Goal: Information Seeking & Learning: Learn about a topic

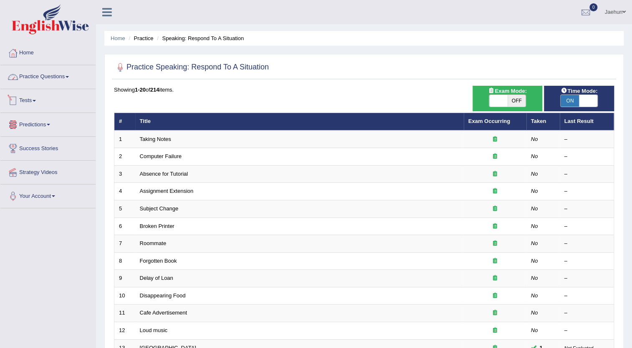
click at [50, 75] on link "Practice Questions" at bounding box center [47, 75] width 95 height 21
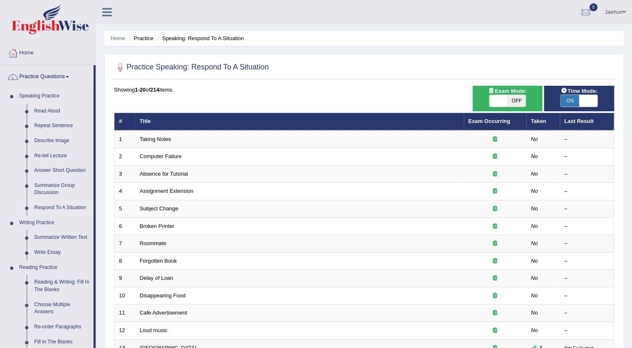
click at [57, 208] on link "Respond To A Situation" at bounding box center [61, 207] width 63 height 15
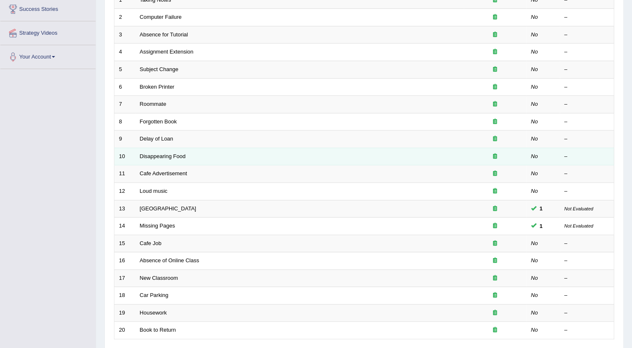
scroll to position [190, 0]
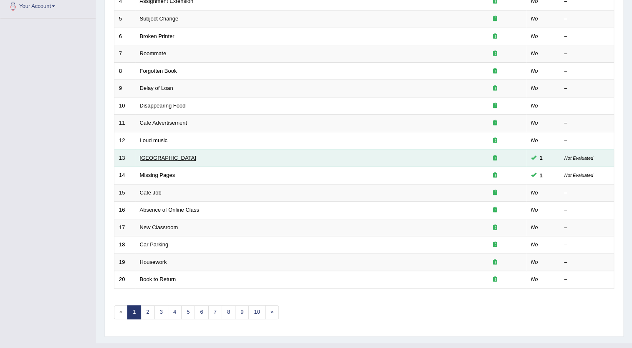
click at [152, 157] on link "[GEOGRAPHIC_DATA]" at bounding box center [168, 158] width 56 height 6
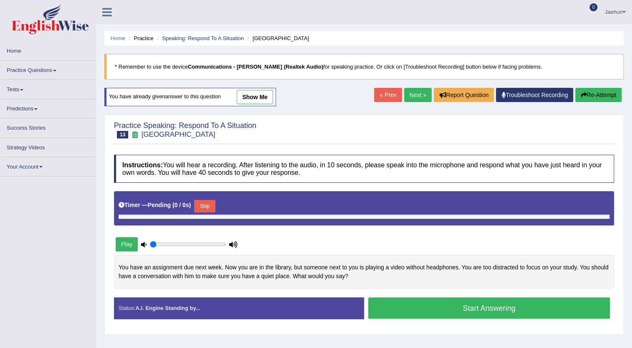
type input "0.95"
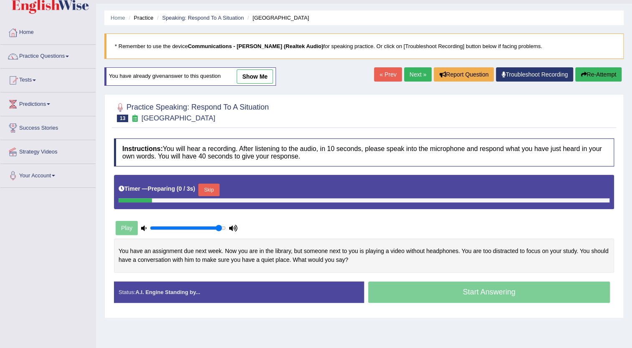
scroll to position [38, 0]
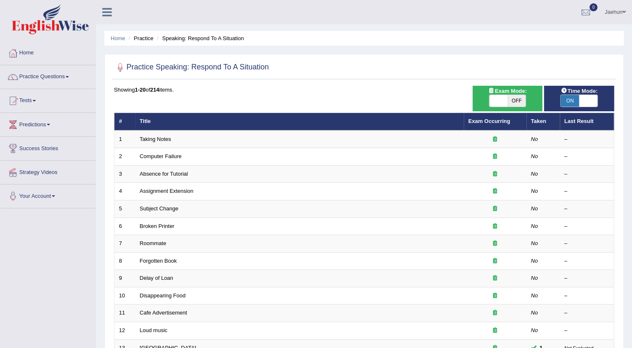
click at [572, 106] on span "ON" at bounding box center [570, 101] width 18 height 12
checkbox input "false"
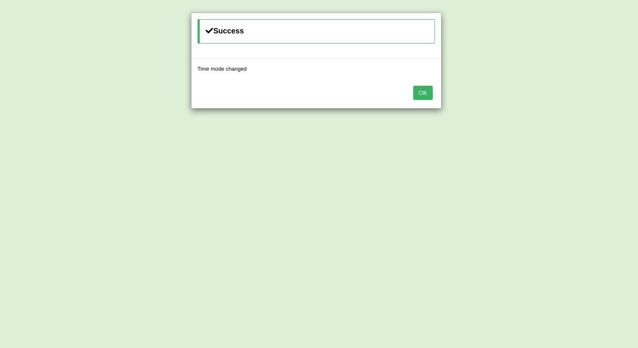
drag, startPoint x: 447, startPoint y: 79, endPoint x: 430, endPoint y: 87, distance: 18.9
click at [444, 83] on div "Success Time mode changed OK" at bounding box center [319, 174] width 638 height 348
click at [429, 87] on button "OK" at bounding box center [422, 93] width 19 height 14
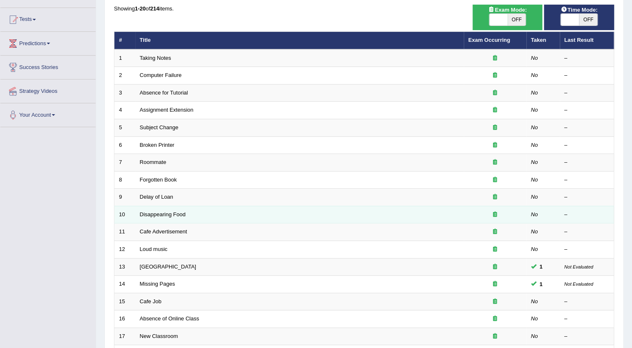
scroll to position [152, 0]
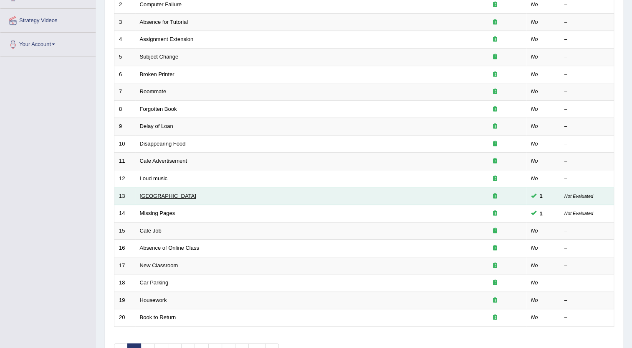
click at [150, 194] on link "[GEOGRAPHIC_DATA]" at bounding box center [168, 196] width 56 height 6
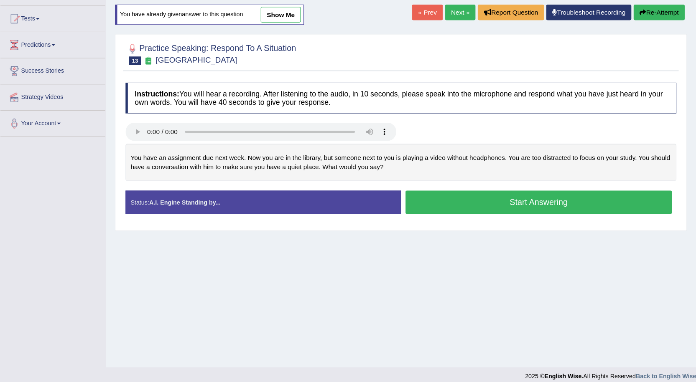
scroll to position [56, 0]
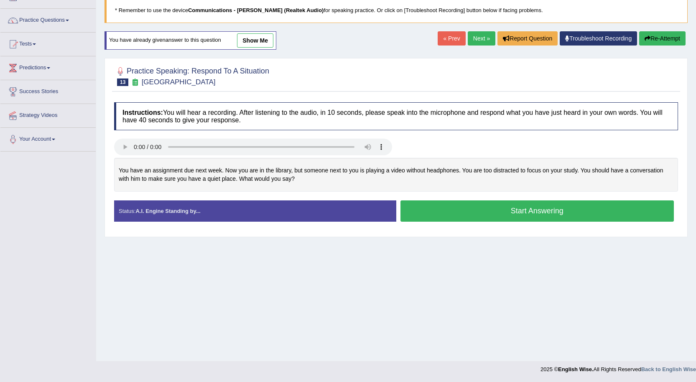
drag, startPoint x: 467, startPoint y: 0, endPoint x: 456, endPoint y: 285, distance: 285.1
click at [462, 287] on div "Home Practice Speaking: Respond To A Situation Noisy Library * Remember to use …" at bounding box center [395, 153] width 599 height 418
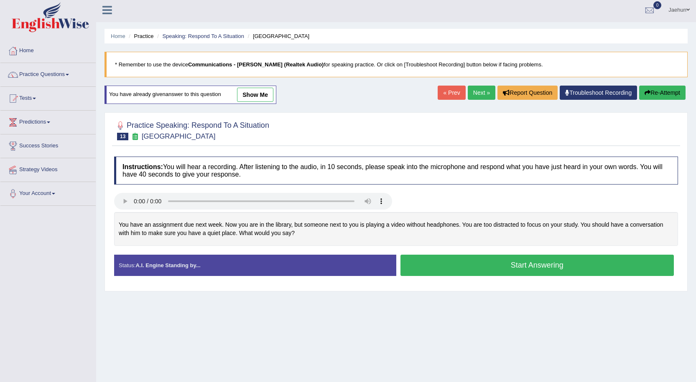
scroll to position [0, 0]
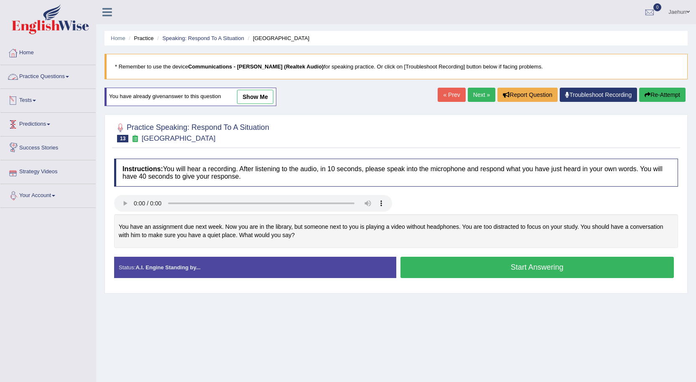
click at [46, 81] on link "Practice Questions" at bounding box center [47, 75] width 95 height 21
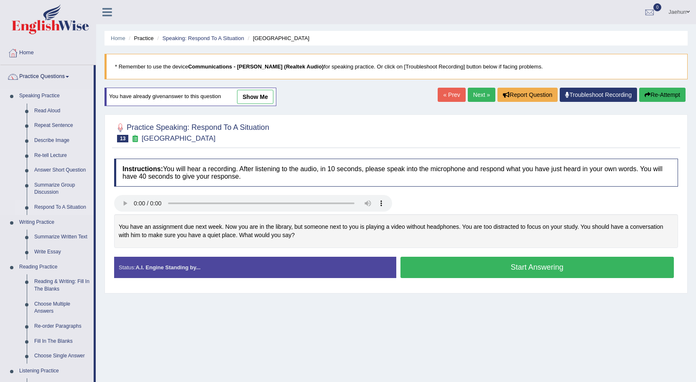
click at [68, 207] on link "Respond To A Situation" at bounding box center [61, 207] width 63 height 15
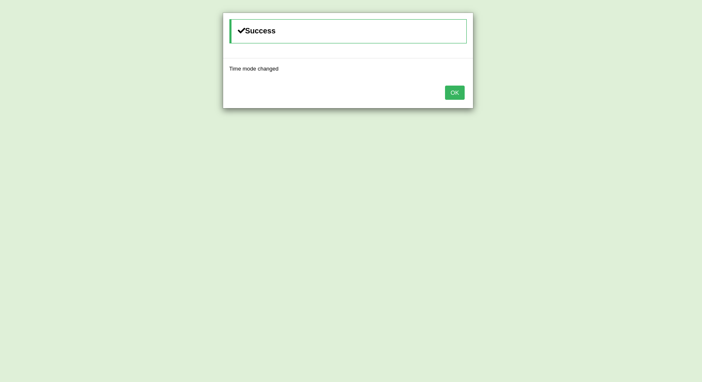
click at [460, 89] on button "OK" at bounding box center [454, 93] width 19 height 14
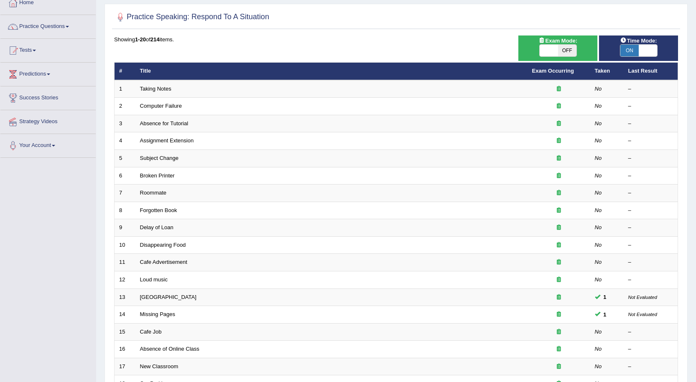
scroll to position [125, 0]
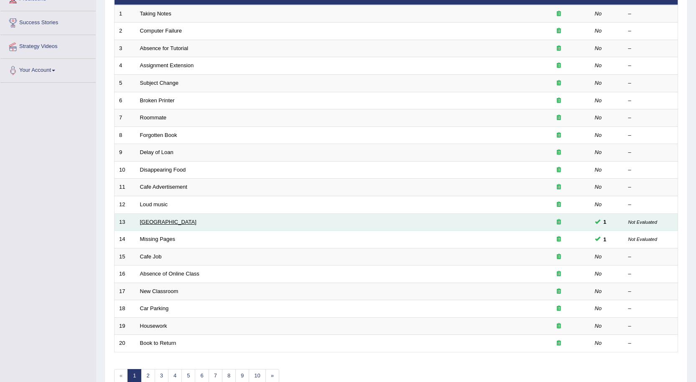
click at [150, 223] on link "[GEOGRAPHIC_DATA]" at bounding box center [168, 222] width 56 height 6
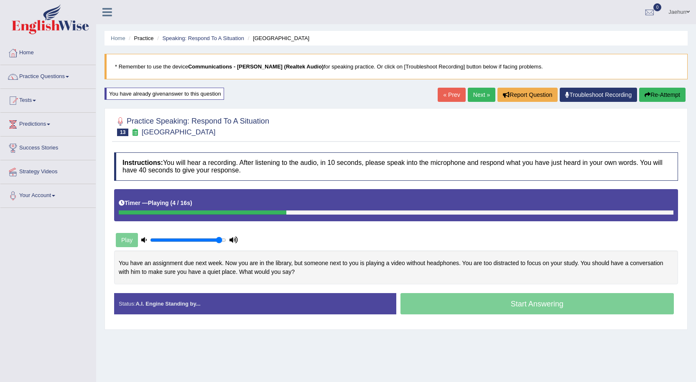
drag, startPoint x: 490, startPoint y: 345, endPoint x: 488, endPoint y: 342, distance: 4.3
click at [488, 345] on div "Home Practice Speaking: Respond To A Situation Noisy Library * Remember to use …" at bounding box center [395, 209] width 599 height 418
click at [666, 101] on button "Re-Attempt" at bounding box center [662, 95] width 46 height 14
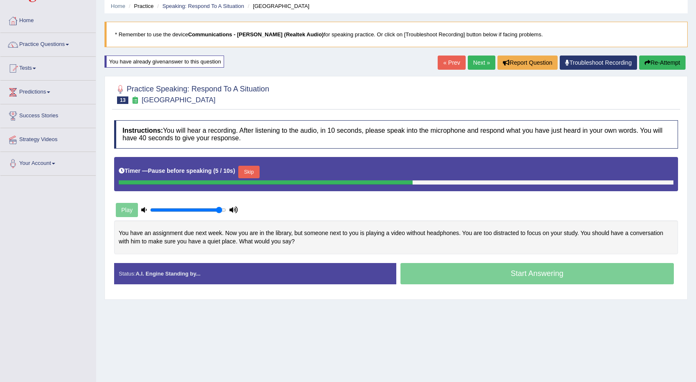
scroll to position [42, 0]
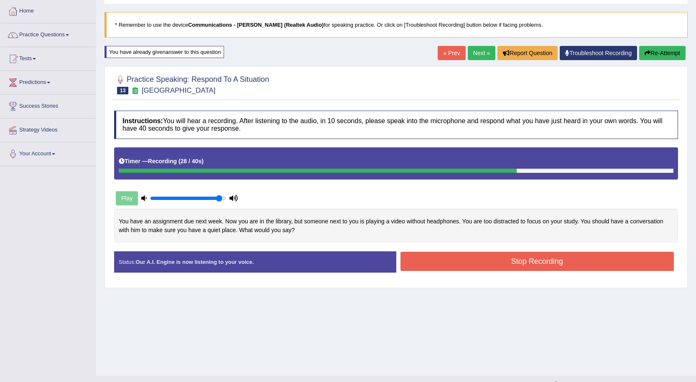
click at [542, 261] on button "Stop Recording" at bounding box center [537, 261] width 274 height 19
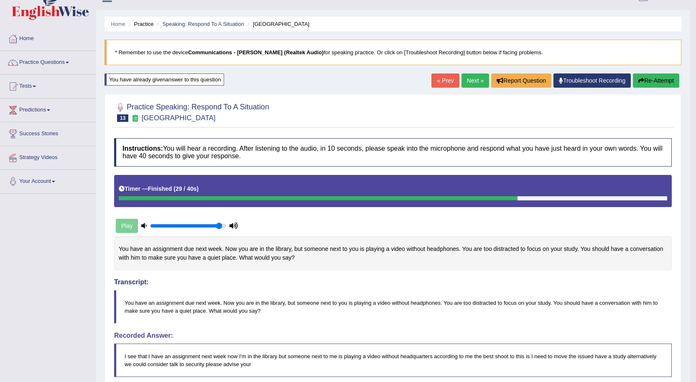
scroll to position [0, 0]
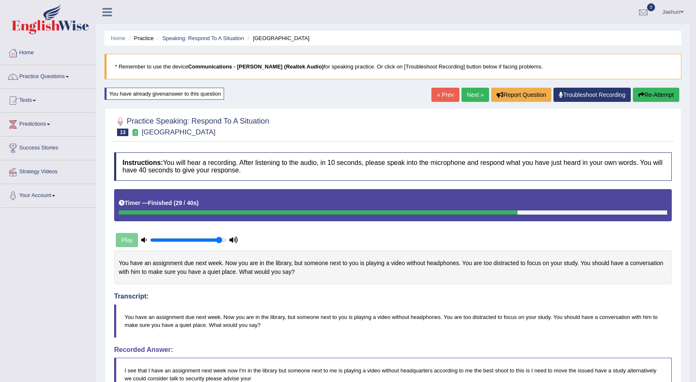
drag, startPoint x: 649, startPoint y: 99, endPoint x: 650, endPoint y: 111, distance: 11.3
click at [647, 132] on div "Home Practice Speaking: Respond To A Situation Noisy Library * Remember to use …" at bounding box center [392, 306] width 593 height 612
click at [643, 94] on button "Re-Attempt" at bounding box center [655, 95] width 46 height 14
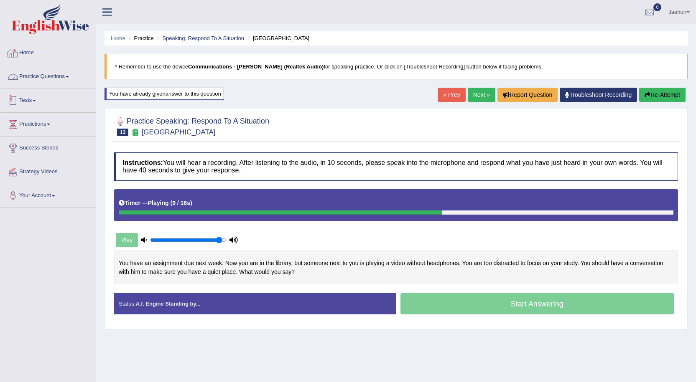
click at [56, 77] on link "Practice Questions" at bounding box center [47, 75] width 95 height 21
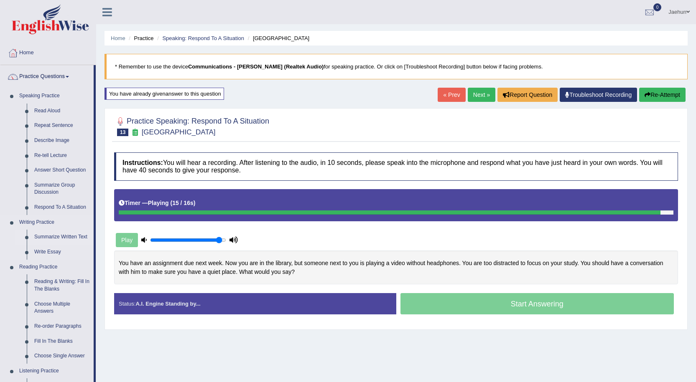
click at [68, 235] on link "Summarize Written Text" at bounding box center [61, 237] width 63 height 15
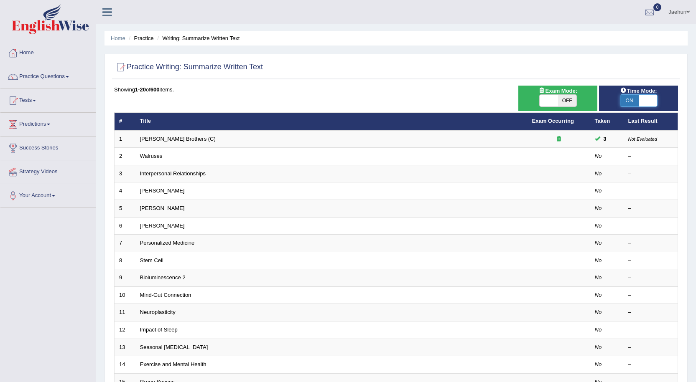
click at [645, 95] on span at bounding box center [647, 101] width 18 height 12
checkbox input "false"
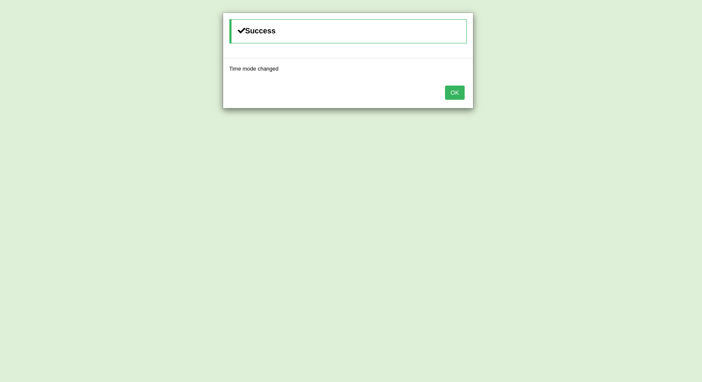
click at [455, 100] on div "OK" at bounding box center [348, 93] width 250 height 29
click at [453, 92] on button "OK" at bounding box center [454, 93] width 19 height 14
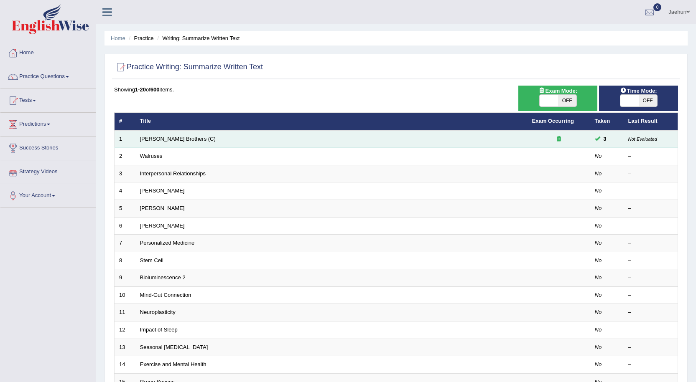
click at [160, 135] on td "Wright Brothers (C)" at bounding box center [331, 139] width 392 height 18
click at [164, 136] on link "Wright Brothers (C)" at bounding box center [178, 139] width 76 height 6
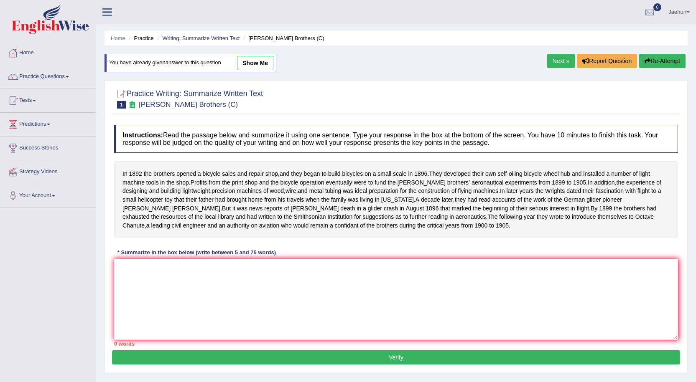
click at [264, 63] on link "show me" at bounding box center [255, 63] width 36 height 14
type textarea "In 1892 the brothers opened a bicycle sales, as well as they began to build bic…"
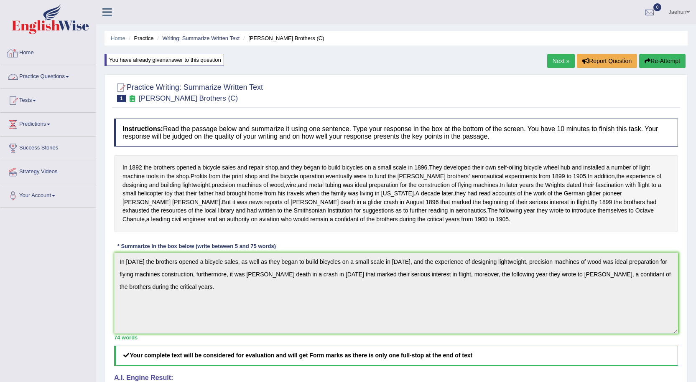
click at [70, 76] on link "Practice Questions" at bounding box center [47, 75] width 95 height 21
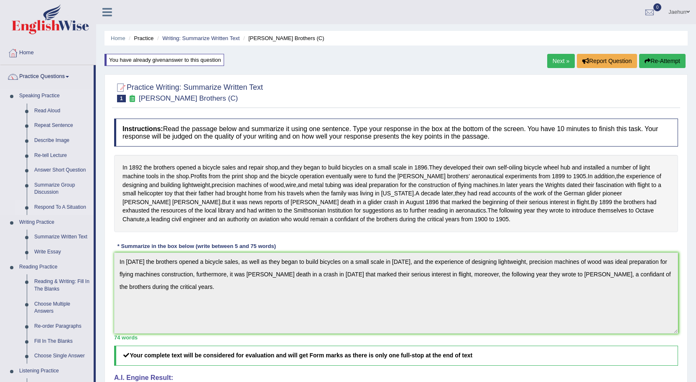
click at [81, 210] on link "Respond To A Situation" at bounding box center [61, 207] width 63 height 15
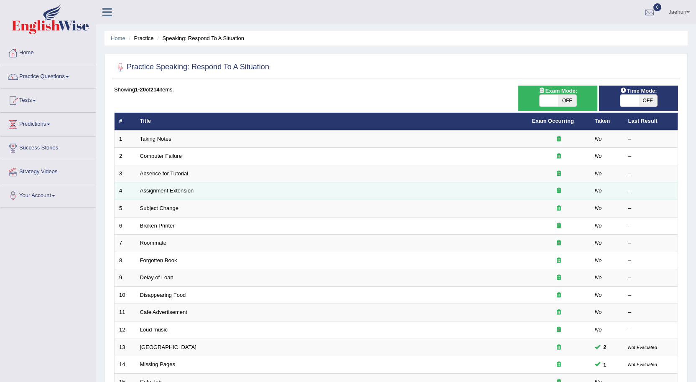
click at [303, 197] on td "Assignment Extension" at bounding box center [331, 192] width 392 height 18
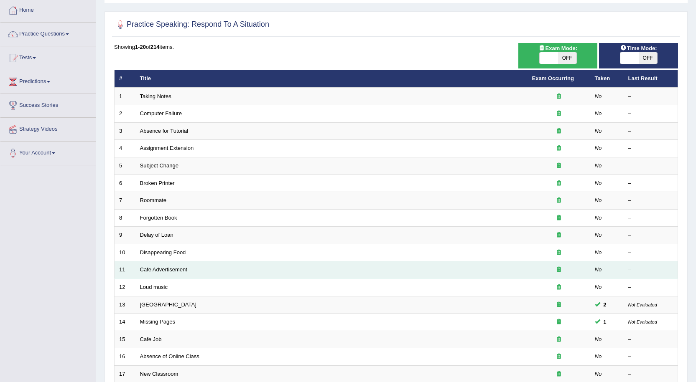
scroll to position [84, 0]
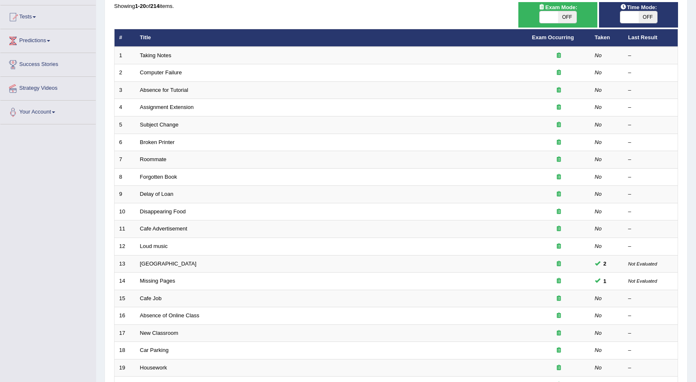
click at [656, 22] on div "ON OFF" at bounding box center [638, 17] width 71 height 13
click at [654, 22] on span "OFF" at bounding box center [647, 17] width 18 height 12
checkbox input "true"
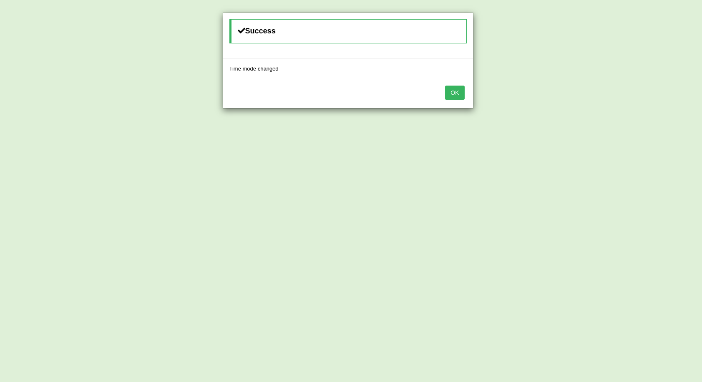
click at [436, 90] on div "OK" at bounding box center [348, 93] width 250 height 29
click at [456, 94] on button "OK" at bounding box center [454, 93] width 19 height 14
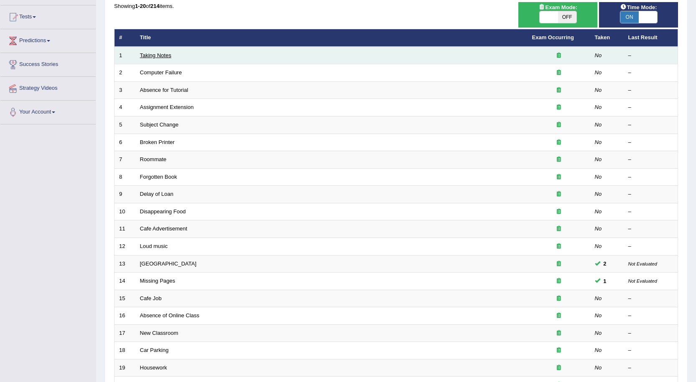
click at [163, 56] on link "Taking Notes" at bounding box center [155, 55] width 31 height 6
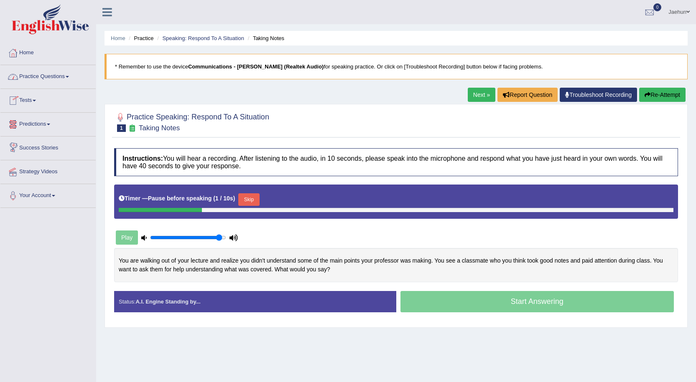
drag, startPoint x: 62, startPoint y: 76, endPoint x: 54, endPoint y: 92, distance: 18.1
click at [62, 76] on link "Practice Questions" at bounding box center [47, 75] width 95 height 21
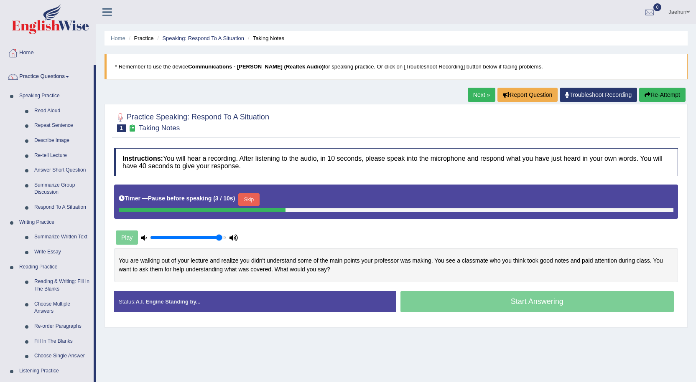
drag, startPoint x: 67, startPoint y: 206, endPoint x: 187, endPoint y: 190, distance: 120.5
click at [67, 207] on link "Respond To A Situation" at bounding box center [61, 207] width 63 height 15
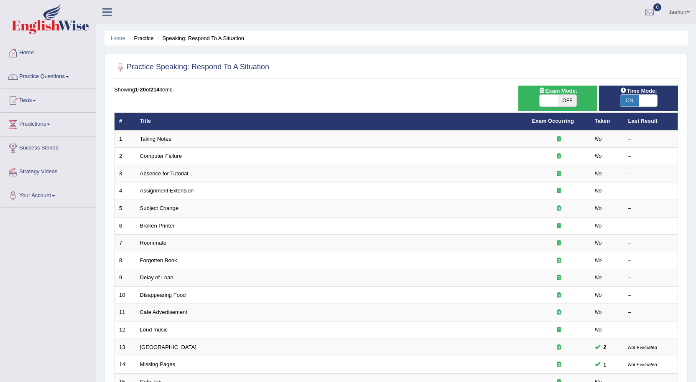
click at [634, 99] on span "ON" at bounding box center [629, 101] width 18 height 12
checkbox input "false"
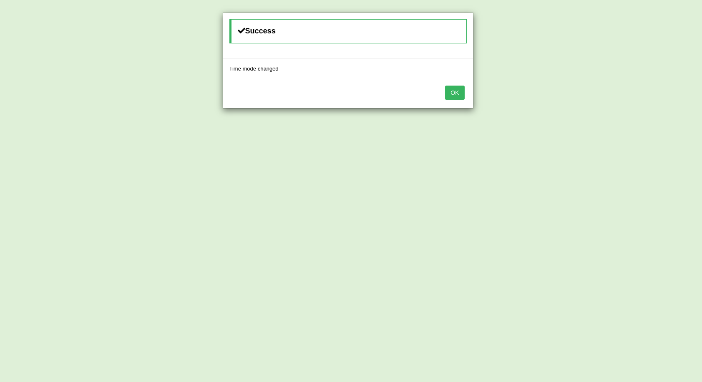
click at [453, 91] on button "OK" at bounding box center [454, 93] width 19 height 14
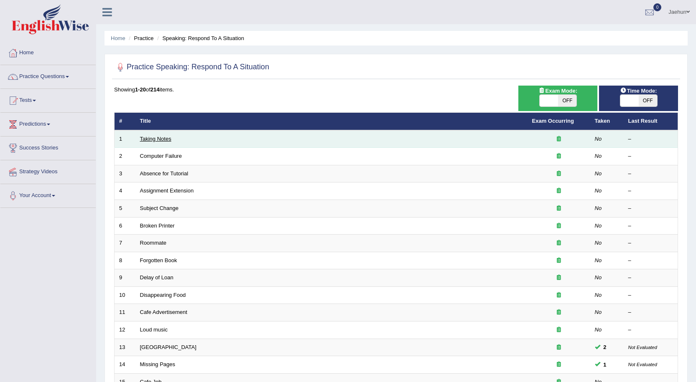
click at [162, 140] on link "Taking Notes" at bounding box center [155, 139] width 31 height 6
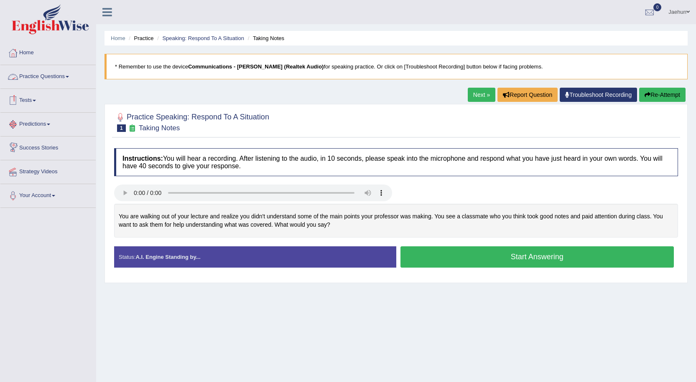
click at [50, 78] on link "Practice Questions" at bounding box center [47, 75] width 95 height 21
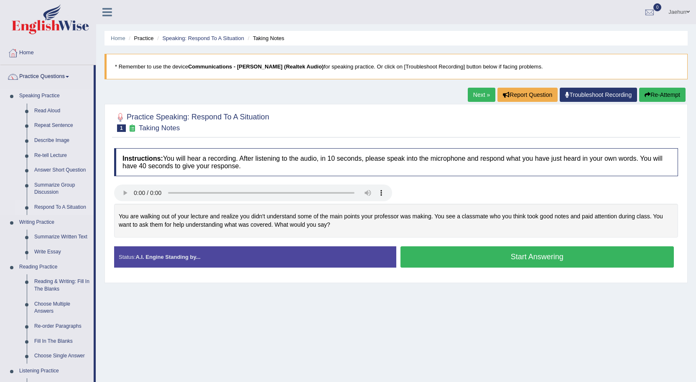
click at [55, 209] on link "Respond To A Situation" at bounding box center [61, 207] width 63 height 15
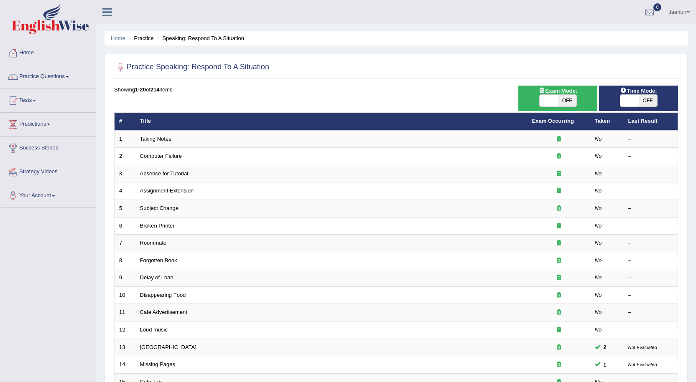
click at [642, 97] on span "OFF" at bounding box center [647, 101] width 18 height 12
checkbox input "true"
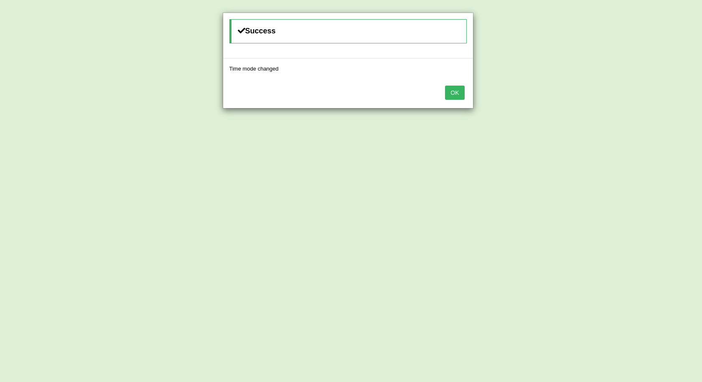
click at [454, 86] on button "OK" at bounding box center [454, 93] width 19 height 14
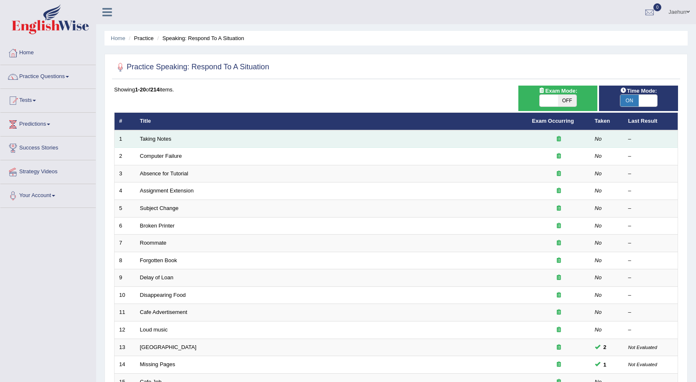
click at [146, 135] on td "Taking Notes" at bounding box center [331, 139] width 392 height 18
click at [150, 140] on link "Taking Notes" at bounding box center [155, 139] width 31 height 6
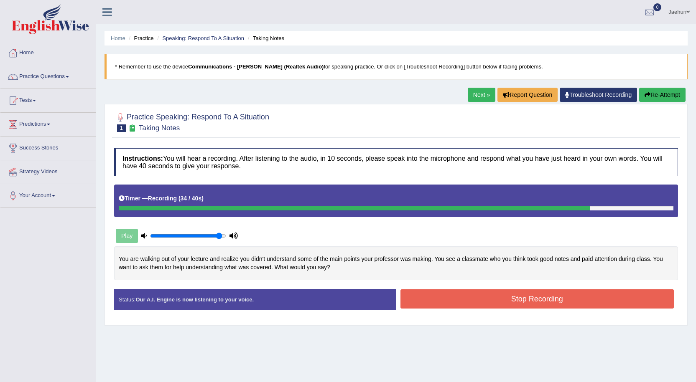
click at [571, 307] on button "Stop Recording" at bounding box center [537, 298] width 274 height 19
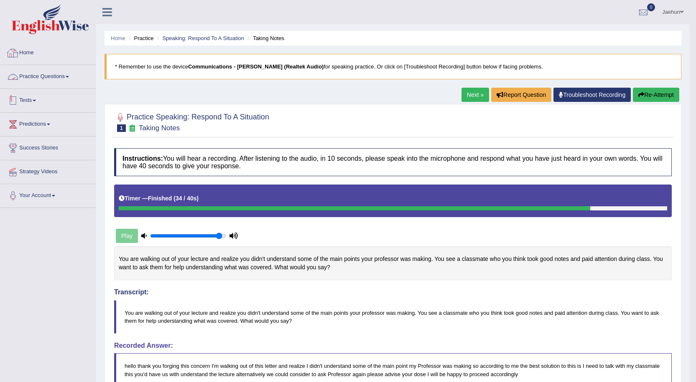
click at [60, 77] on link "Practice Questions" at bounding box center [47, 75] width 95 height 21
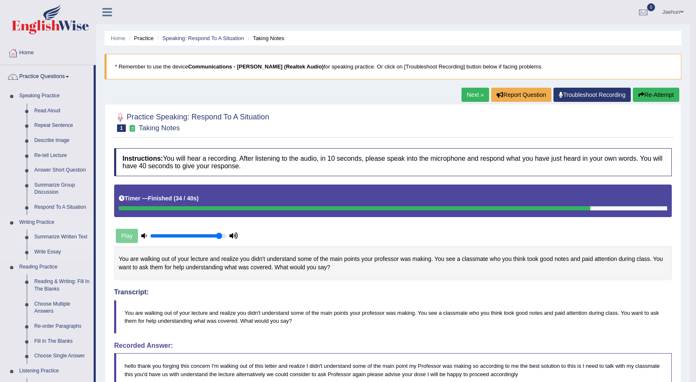
click at [57, 239] on link "Summarize Written Text" at bounding box center [61, 237] width 63 height 15
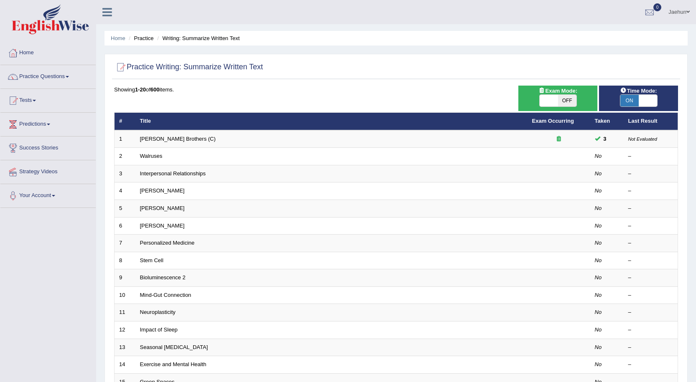
click at [627, 100] on span "ON" at bounding box center [629, 101] width 18 height 12
checkbox input "false"
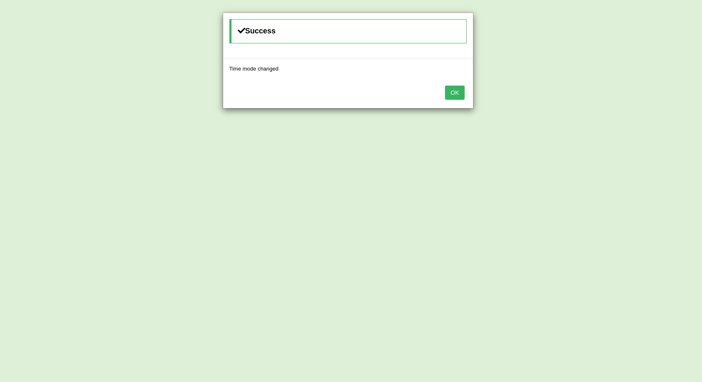
click at [452, 90] on button "OK" at bounding box center [454, 93] width 19 height 14
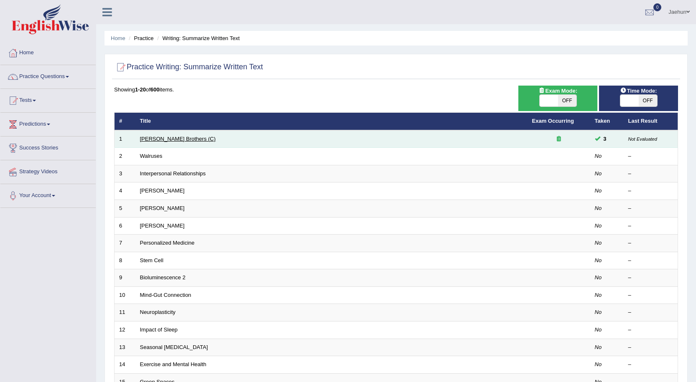
click at [152, 137] on link "[PERSON_NAME] Brothers (C)" at bounding box center [178, 139] width 76 height 6
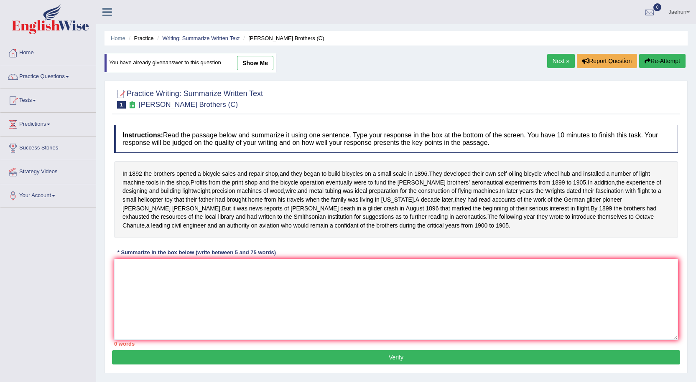
click at [259, 63] on link "show me" at bounding box center [255, 63] width 36 height 14
type textarea "In [DATE] the brothers opened a bicycle sales, as well as they began to build b…"
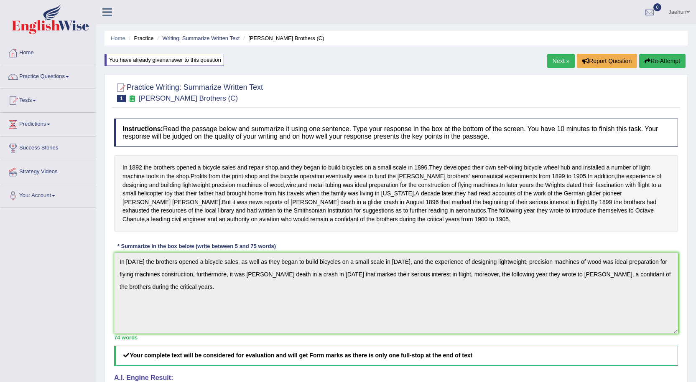
click at [674, 57] on button "Re-Attempt" at bounding box center [662, 61] width 46 height 14
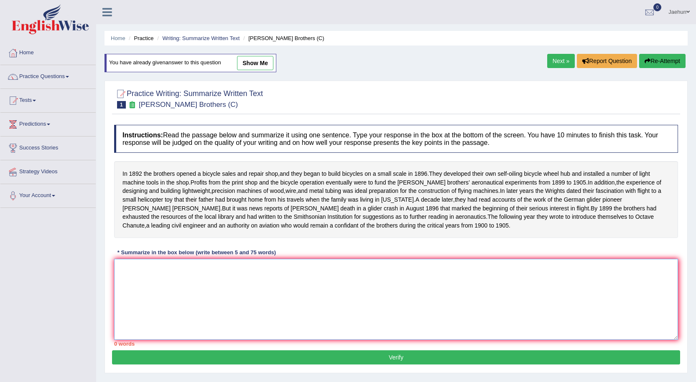
click at [244, 310] on textarea at bounding box center [396, 299] width 564 height 81
type textarea "i"
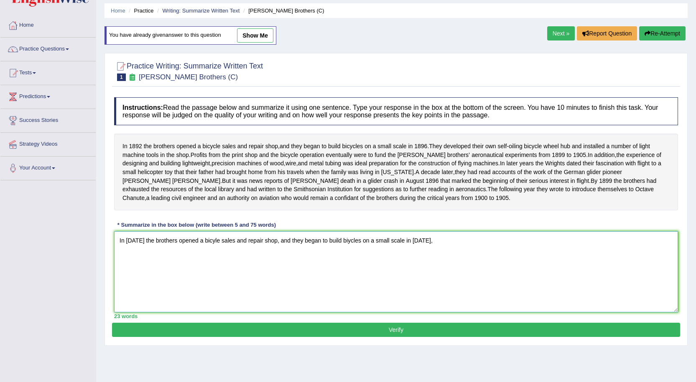
scroll to position [56, 0]
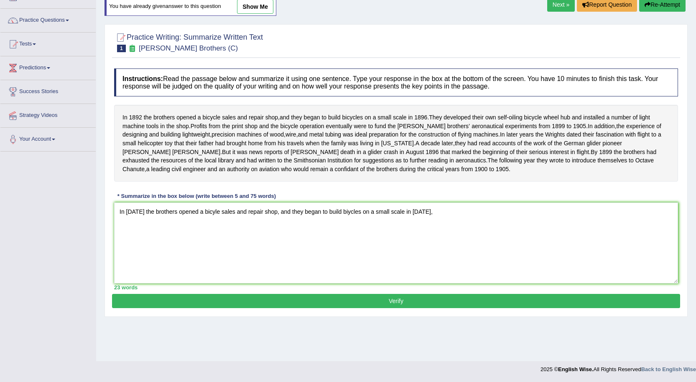
drag, startPoint x: 114, startPoint y: 295, endPoint x: 140, endPoint y: 297, distance: 25.6
click at [142, 292] on div "23 words" at bounding box center [396, 288] width 564 height 8
drag, startPoint x: 119, startPoint y: 223, endPoint x: 453, endPoint y: 249, distance: 335.2
click at [486, 231] on textarea "In 1892 the brothers opened a bicyle sales and repair shop, and they began to b…" at bounding box center [396, 243] width 564 height 81
click at [453, 249] on textarea "In 1892 the brothers opened a bicyle sales and repair shop, and they began to b…" at bounding box center [396, 243] width 564 height 81
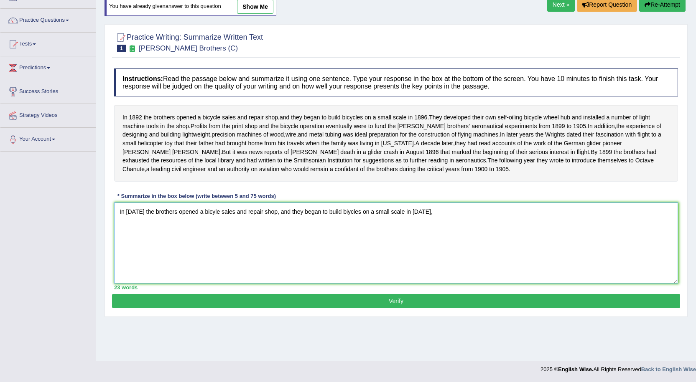
drag, startPoint x: 215, startPoint y: 222, endPoint x: 259, endPoint y: 225, distance: 44.0
click at [259, 225] on textarea "In 1892 the brothers opened a bicyle sales and repair shop, and they began to b…" at bounding box center [396, 243] width 564 height 81
click at [389, 222] on textarea "In 1892 the brothers opened a bicyle shop, and they began to build biycles on a…" at bounding box center [396, 243] width 564 height 81
click at [438, 226] on textarea "In 1892 the brothers opened a bicyle shop, and they began to build biycles on a…" at bounding box center [396, 243] width 564 height 81
click at [437, 238] on textarea "In 1892 the brothers opened a bicyle shop, and they began to build biycles on a…" at bounding box center [396, 243] width 564 height 81
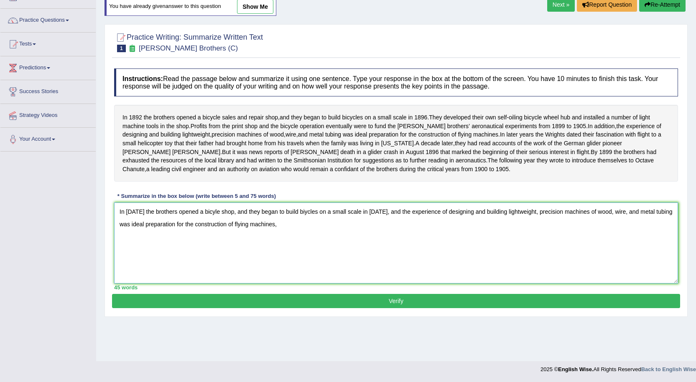
drag, startPoint x: 528, startPoint y: 225, endPoint x: 560, endPoint y: 234, distance: 33.1
click at [560, 234] on textarea "In 1892 the brothers opened a bicyle shop, and they began to build biycles on a…" at bounding box center [396, 243] width 564 height 81
click at [458, 244] on textarea "In 1892 the brothers opened a bicyle shop, and they began to build biycles on a…" at bounding box center [396, 243] width 564 height 81
click at [388, 233] on textarea "In 1892 the brothers opened a bicyle shop, and they began to build biycles on a…" at bounding box center [396, 243] width 564 height 81
drag, startPoint x: 389, startPoint y: 221, endPoint x: 407, endPoint y: 235, distance: 23.0
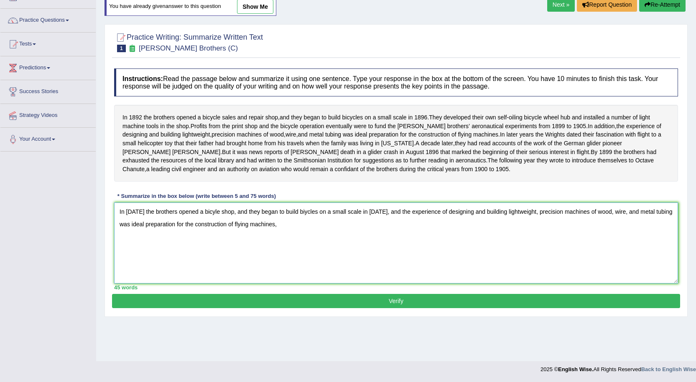
click at [410, 233] on textarea "In 1892 the brothers opened a bicyle shop, and they began to build biycles on a…" at bounding box center [396, 243] width 564 height 81
click at [363, 234] on textarea "In 1892 the brothers opened a bicyle shop, and they began to build biycles on a…" at bounding box center [396, 243] width 564 height 81
drag, startPoint x: 437, startPoint y: 221, endPoint x: 475, endPoint y: 226, distance: 38.2
click at [475, 226] on textarea "In 1892 the brothers opened a bicyle shop, and they began to build biycles on a…" at bounding box center [396, 243] width 564 height 81
click at [265, 234] on textarea "In 1892 the brothers opened a bicyle shop, and they began to build biycles on a…" at bounding box center [396, 243] width 564 height 81
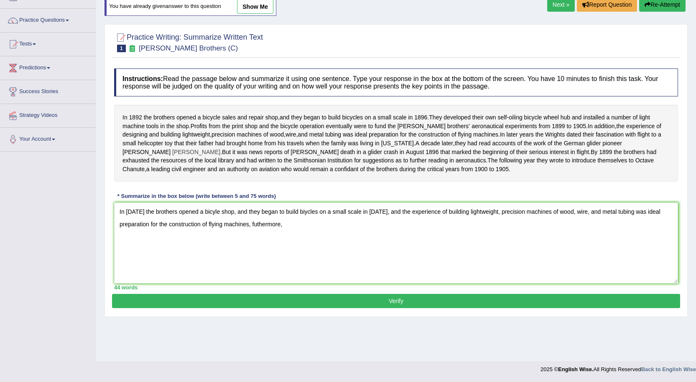
click at [220, 157] on span "Lilienthal" at bounding box center [196, 152] width 48 height 9
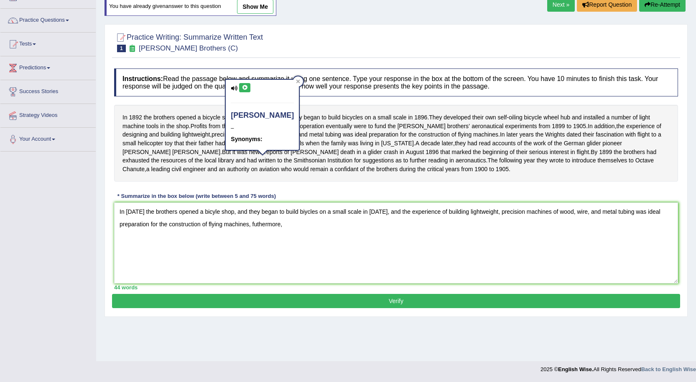
click at [240, 84] on button at bounding box center [244, 87] width 11 height 9
click at [296, 80] on icon at bounding box center [298, 81] width 4 height 4
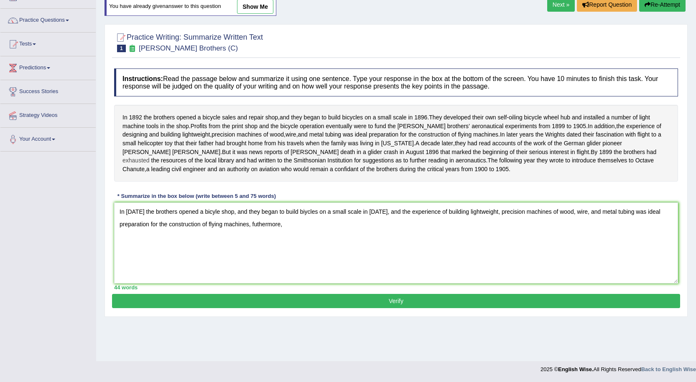
click at [150, 165] on span "exhausted" at bounding box center [135, 160] width 27 height 9
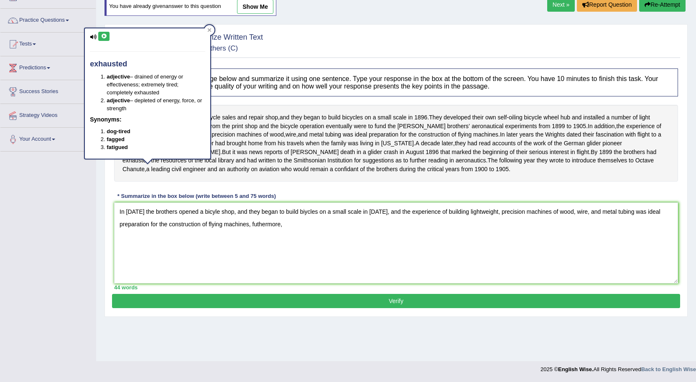
click at [106, 37] on icon at bounding box center [104, 36] width 6 height 5
click at [209, 29] on icon at bounding box center [209, 30] width 4 height 4
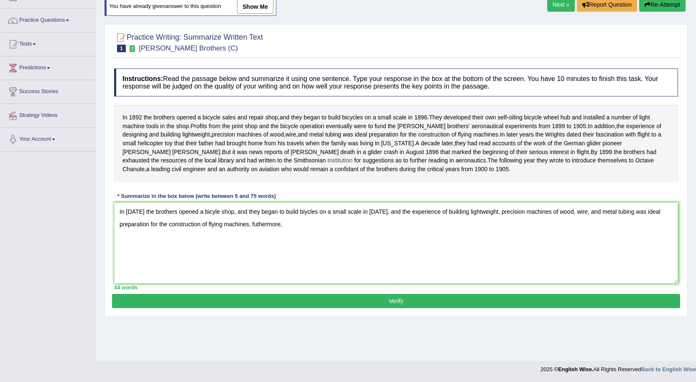
click at [343, 165] on span "Institution" at bounding box center [339, 160] width 25 height 9
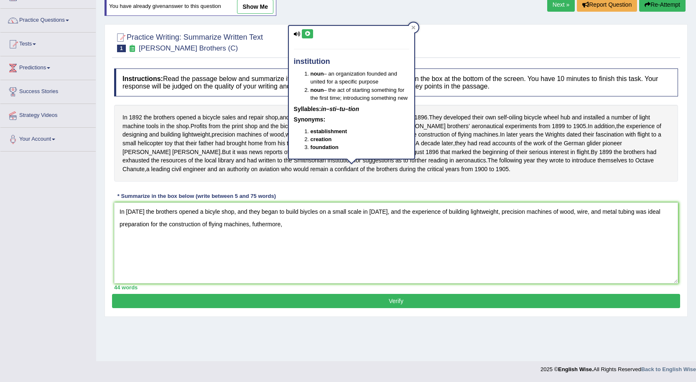
click at [306, 33] on icon at bounding box center [307, 33] width 6 height 5
click at [413, 27] on icon at bounding box center [413, 27] width 4 height 4
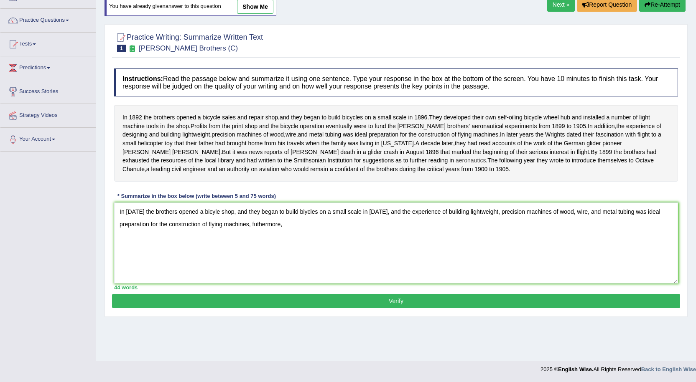
click at [475, 165] on span "aeronautics" at bounding box center [470, 160] width 30 height 9
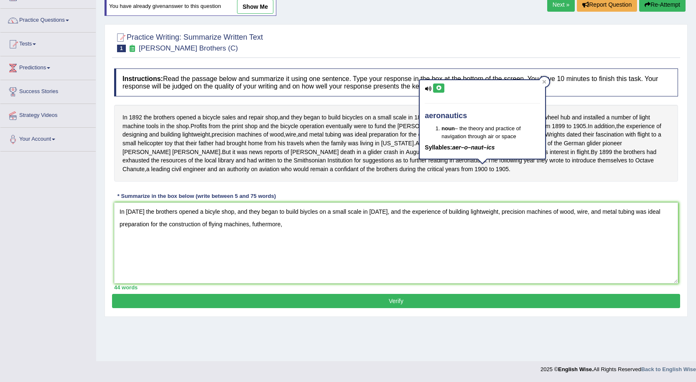
click at [438, 86] on icon at bounding box center [438, 88] width 6 height 5
click at [543, 81] on icon at bounding box center [544, 82] width 4 height 4
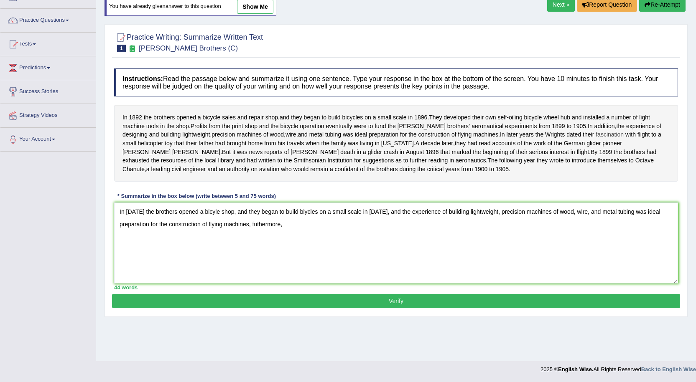
click at [595, 139] on span "fascination" at bounding box center [609, 134] width 28 height 9
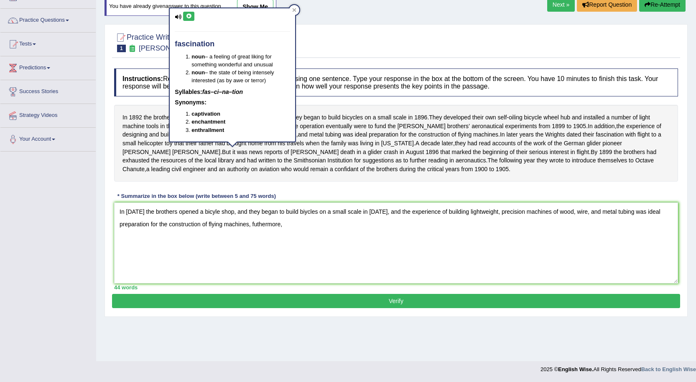
click at [192, 18] on icon at bounding box center [188, 16] width 6 height 5
click at [293, 10] on icon at bounding box center [294, 10] width 4 height 4
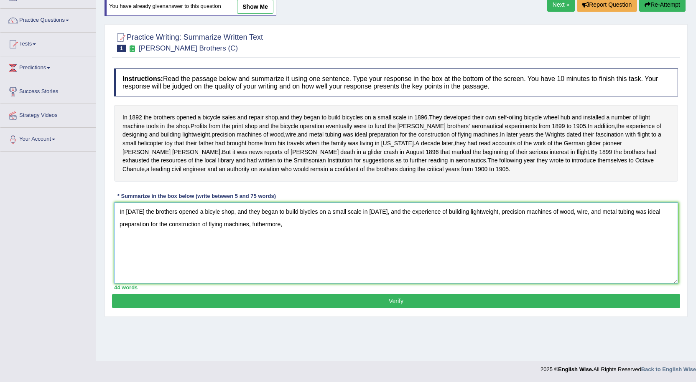
click at [292, 239] on textarea "In 1892 the brothers opened a bicyle shop, and they began to build biycles on a…" at bounding box center [396, 243] width 564 height 81
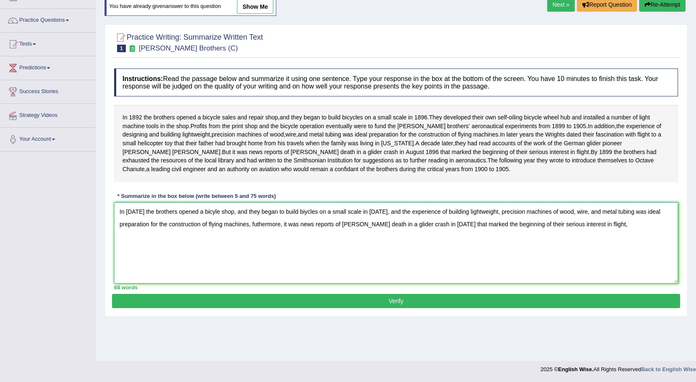
drag, startPoint x: 387, startPoint y: 234, endPoint x: 469, endPoint y: 239, distance: 82.0
click at [469, 239] on textarea "In 1892 the brothers opened a bicyle shop, and they began to build biycles on a…" at bounding box center [396, 243] width 564 height 81
click at [539, 241] on textarea "In 1892 the brothers opened a bicyle shop, and they began to build biycles on a…" at bounding box center [396, 243] width 564 height 81
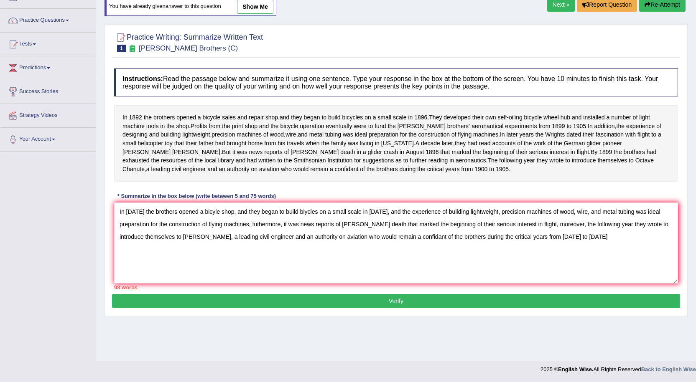
drag, startPoint x: 117, startPoint y: 299, endPoint x: 138, endPoint y: 302, distance: 21.9
click at [138, 302] on div "Practice Writing: Summarize Written Text 1 Wright Brothers (C) Instructions: Re…" at bounding box center [395, 170] width 583 height 293
click at [148, 275] on textarea "In 1892 the brothers opened a bicyle shop, and they began to build biycles on a…" at bounding box center [396, 243] width 564 height 81
drag, startPoint x: 140, startPoint y: 177, endPoint x: 599, endPoint y: 154, distance: 459.7
click at [599, 154] on div "In 1892 the brothers opened a bicycle sales and repair shop , and they began to…" at bounding box center [396, 143] width 564 height 77
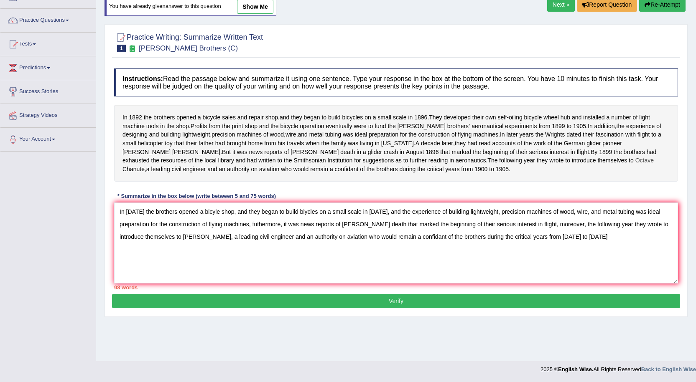
click at [653, 165] on span "Octave" at bounding box center [644, 160] width 18 height 9
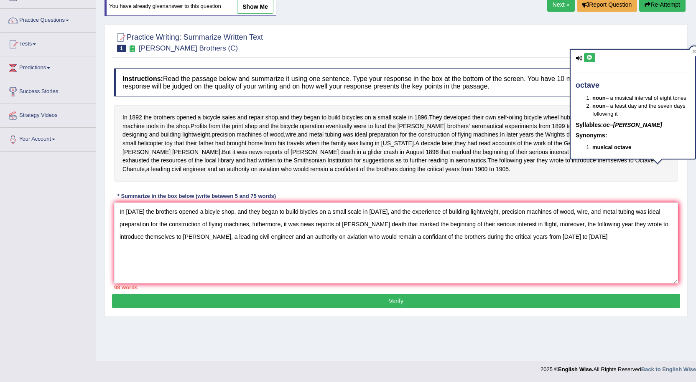
click at [591, 56] on icon at bounding box center [589, 57] width 6 height 5
click at [693, 48] on div at bounding box center [694, 51] width 10 height 10
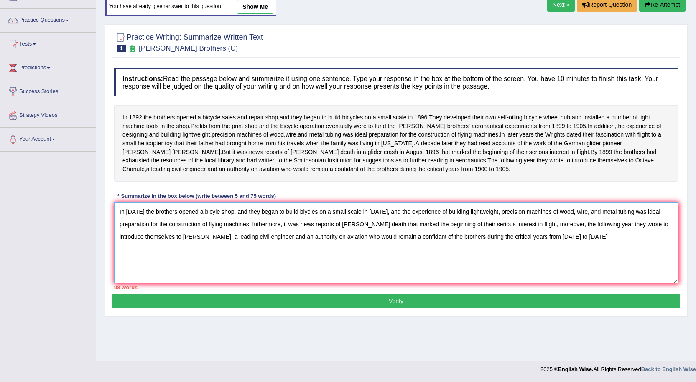
drag, startPoint x: 229, startPoint y: 244, endPoint x: 363, endPoint y: 250, distance: 134.2
click at [363, 250] on textarea "In 1892 the brothers opened a bicyle shop, and they began to build biycles on a…" at bounding box center [396, 243] width 564 height 81
click at [226, 248] on textarea "In 1892 the brothers opened a bicyle shop, and they began to build biycles on a…" at bounding box center [396, 243] width 564 height 81
drag, startPoint x: 305, startPoint y: 246, endPoint x: 282, endPoint y: 252, distance: 23.7
click at [282, 252] on textarea "In 1892 the brothers opened a bicyle shop, and they began to build biycles on a…" at bounding box center [396, 243] width 564 height 81
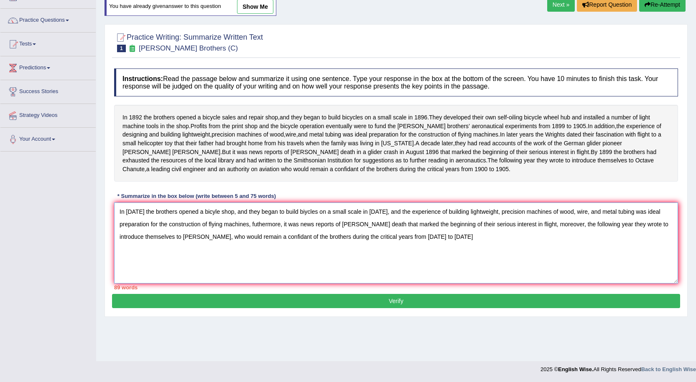
click at [309, 251] on textarea "In 1892 the brothers opened a bicyle shop, and they began to build biycles on a…" at bounding box center [396, 243] width 564 height 81
drag, startPoint x: 323, startPoint y: 247, endPoint x: 282, endPoint y: 253, distance: 41.4
click at [282, 253] on textarea "In 1892 the brothers opened a bicyle shop, and they began to build biycles on a…" at bounding box center [396, 243] width 564 height 81
click at [246, 246] on textarea "In 1892 the brothers opened a bicyle shop, and they began to build biycles on a…" at bounding box center [396, 243] width 564 height 81
drag, startPoint x: 277, startPoint y: 246, endPoint x: 313, endPoint y: 246, distance: 36.4
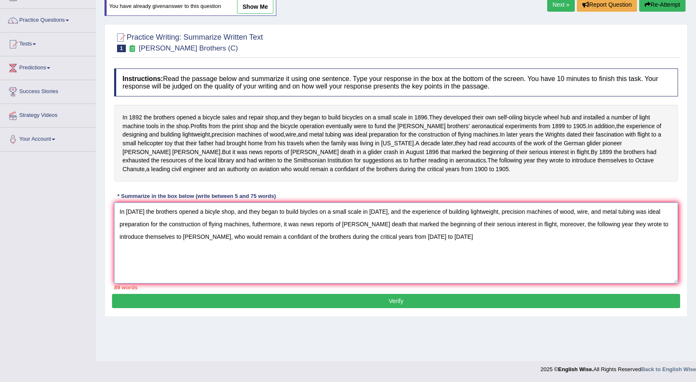
click at [313, 246] on textarea "In 1892 the brothers opened a bicyle shop, and they began to build biycles on a…" at bounding box center [396, 243] width 564 height 81
drag, startPoint x: 115, startPoint y: 296, endPoint x: 128, endPoint y: 295, distance: 13.0
click at [128, 292] on div "86 words" at bounding box center [396, 288] width 564 height 8
click at [243, 221] on textarea "In 1892 the brothers opened a bicyle shop, and they began to build biycles on a…" at bounding box center [396, 243] width 564 height 81
click at [380, 224] on textarea "In 1892 the brothers opened a bicyle shop, and they began to build biycles on a…" at bounding box center [396, 243] width 564 height 81
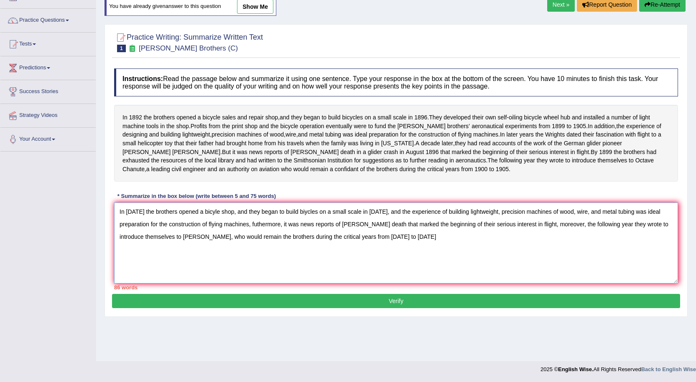
click at [387, 224] on textarea "In 1892 the brothers opened a bicyle shop, and they began to build biycles on a…" at bounding box center [396, 243] width 564 height 81
click at [242, 220] on textarea "In 1892 the brothers opened a bicyle shop, and they began to build biycles on a…" at bounding box center [396, 243] width 564 height 81
click at [317, 193] on div "Instructions: Read the passage below and summarize it using one sentence. Type …" at bounding box center [396, 179] width 568 height 230
click at [405, 222] on textarea "In 1892 the brothers opened a bicyle shop as well as they began to build biycle…" at bounding box center [396, 243] width 564 height 81
drag, startPoint x: 639, startPoint y: 221, endPoint x: 609, endPoint y: 216, distance: 30.6
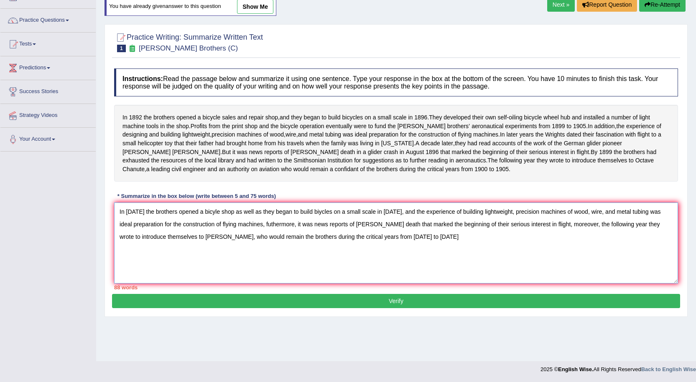
click at [579, 224] on textarea "In 1892 the brothers opened a bicyle shop as well as they began to build biycle…" at bounding box center [396, 243] width 564 height 81
click at [587, 242] on textarea "In 1892 the brothers opened a bicyle shop as well as they began to build biycle…" at bounding box center [396, 243] width 564 height 81
drag, startPoint x: 337, startPoint y: 234, endPoint x: 367, endPoint y: 238, distance: 30.8
click at [367, 238] on textarea "In 1892 the brothers opened a bicyle shop as well as they began to build biycle…" at bounding box center [396, 243] width 564 height 81
drag, startPoint x: 251, startPoint y: 233, endPoint x: 234, endPoint y: 235, distance: 16.8
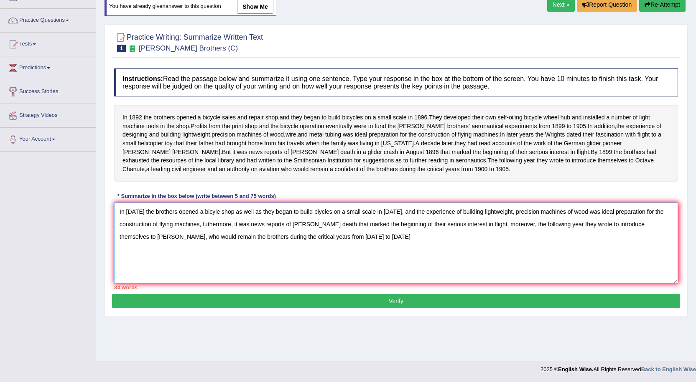
click at [234, 235] on textarea "In 1892 the brothers opened a bicyle shop as well as they began to build biycle…" at bounding box center [396, 243] width 564 height 81
click at [410, 249] on textarea "In 1892 the brothers opened a bicyle shop as well as they began to build biycle…" at bounding box center [396, 243] width 564 height 81
paste textarea "In 1892 the brothers opened a bicycle sales, as well as they began to build bic…"
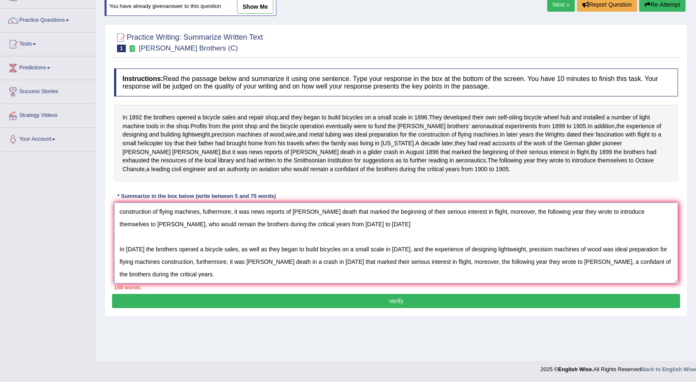
scroll to position [0, 0]
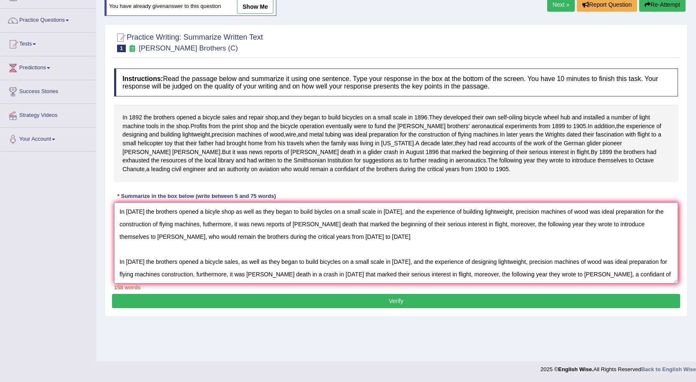
drag, startPoint x: 250, startPoint y: 233, endPoint x: 294, endPoint y: 236, distance: 44.0
click at [294, 236] on textarea "In 1892 the brothers opened a bicyle shop as well as they began to build biycle…" at bounding box center [396, 243] width 564 height 81
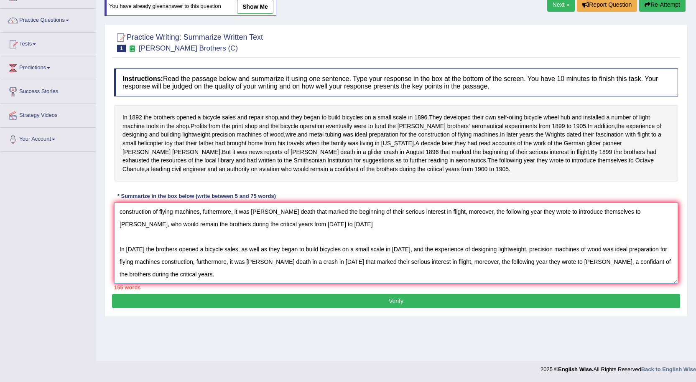
drag, startPoint x: 118, startPoint y: 256, endPoint x: 219, endPoint y: 294, distance: 107.8
click at [223, 294] on div "Instructions: Read the passage below and summarize it using one sentence. Type …" at bounding box center [396, 179] width 568 height 230
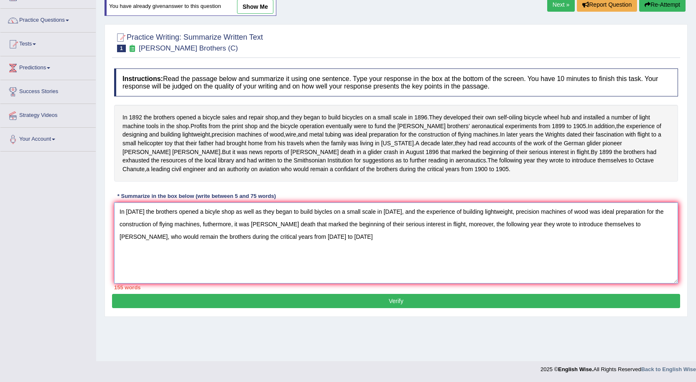
scroll to position [0, 0]
drag, startPoint x: 262, startPoint y: 247, endPoint x: 369, endPoint y: 251, distance: 107.4
click at [369, 251] on textarea "In 1892 the brothers opened a bicyle shop as well as they began to build biycle…" at bounding box center [396, 243] width 564 height 81
drag, startPoint x: 118, startPoint y: 220, endPoint x: 343, endPoint y: 263, distance: 228.8
click at [343, 263] on textarea "In 1892 the brothers opened a bicyle shop as well as they began to build biycle…" at bounding box center [396, 243] width 564 height 81
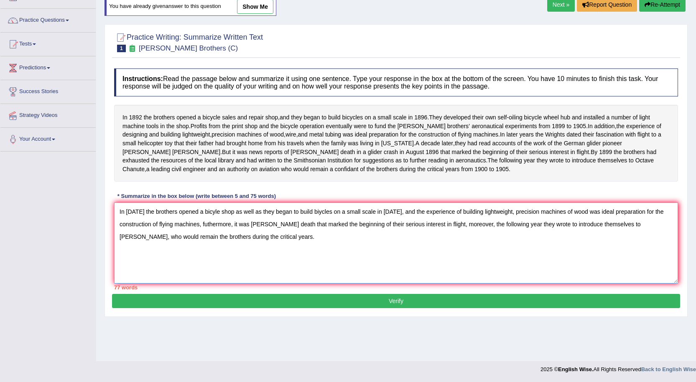
click at [313, 256] on textarea "In 1892 the brothers opened a bicyle shop as well as they began to build biycle…" at bounding box center [396, 243] width 564 height 81
click at [262, 271] on textarea "In 1892 the brothers opened a bicyle shop as well as they began to build biycle…" at bounding box center [396, 243] width 564 height 81
type textarea "In 1892 the brothers opened a bicyle shop as well as they began to build biycle…"
click at [249, 308] on button "Verify" at bounding box center [396, 301] width 568 height 14
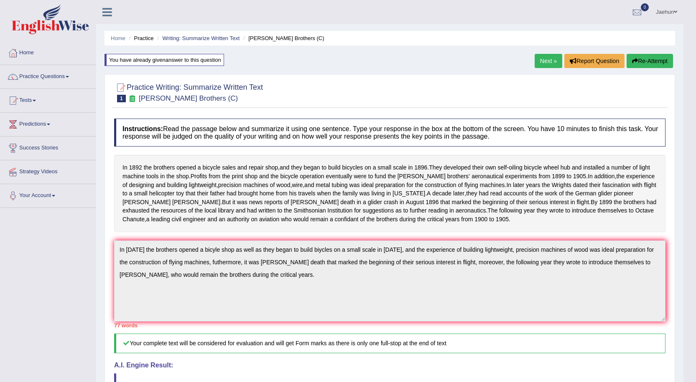
click at [657, 62] on button "Re-Attempt" at bounding box center [649, 61] width 46 height 14
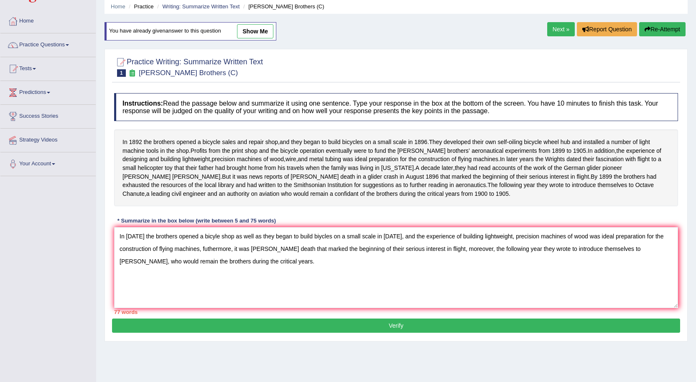
scroll to position [56, 0]
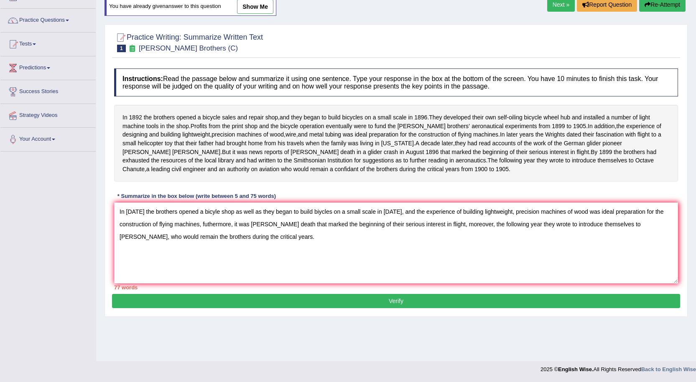
click at [209, 221] on textarea "In 1892 the brothers opened a bicyle shop as well as they began to build biycle…" at bounding box center [396, 243] width 564 height 81
click at [319, 226] on textarea "In 1892 the brothers opened a bicycle shop as well as they began to build biycl…" at bounding box center [396, 243] width 564 height 81
click at [322, 224] on textarea "In 1892 the brothers opened a bicycle shop as well as they began to build biycl…" at bounding box center [396, 243] width 564 height 81
click at [341, 222] on textarea "In 1892 the brothers opened a bicycle shop as well as they began to build bicyc…" at bounding box center [396, 243] width 564 height 81
click at [277, 234] on textarea "In 1892 the brothers opened a bicycle shop as well as they began to build bicyc…" at bounding box center [396, 243] width 564 height 81
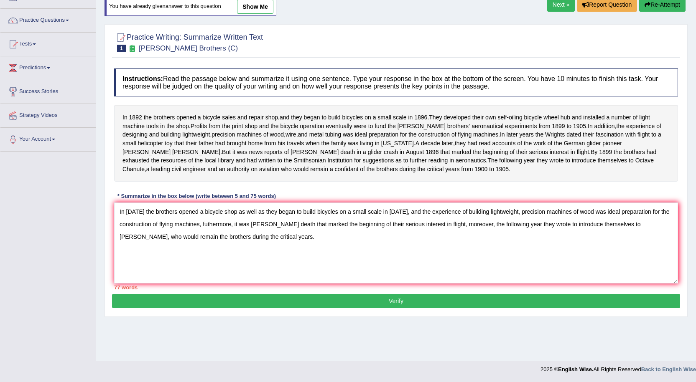
drag, startPoint x: 231, startPoint y: 238, endPoint x: 219, endPoint y: 238, distance: 12.1
click at [231, 238] on textarea "In 1892 the brothers opened a bicycle shop as well as they began to build bicyc…" at bounding box center [396, 243] width 564 height 81
drag, startPoint x: 582, startPoint y: 234, endPoint x: 615, endPoint y: 239, distance: 33.5
click at [615, 239] on textarea "In 1892 the brothers opened a bicycle shop as well as they began to build bicyc…" at bounding box center [396, 243] width 564 height 81
click at [597, 252] on textarea "In 1892 the brothers opened a bicycle shop as well as they began to build bicyc…" at bounding box center [396, 243] width 564 height 81
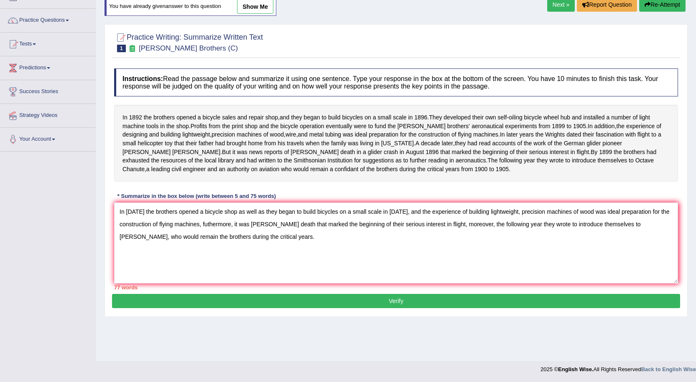
drag, startPoint x: 557, startPoint y: 234, endPoint x: 623, endPoint y: 231, distance: 66.0
click at [623, 231] on textarea "In 1892 the brothers opened a bicycle shop as well as they began to build bicyc…" at bounding box center [396, 243] width 564 height 81
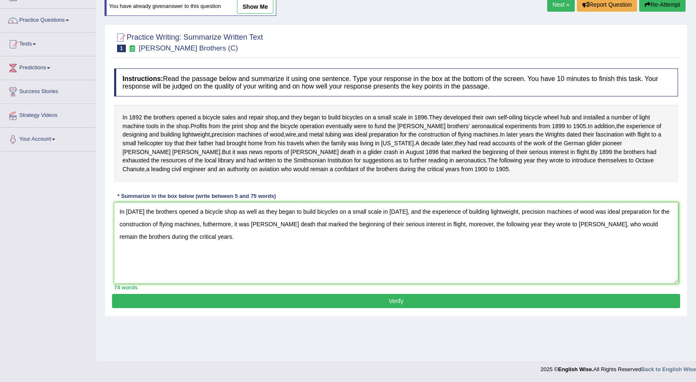
click at [574, 253] on textarea "In 1892 the brothers opened a bicycle shop as well as they began to build bicyc…" at bounding box center [396, 243] width 564 height 81
type textarea "In 1892 the brothers opened a bicycle shop as well as they began to build bicyc…"
click at [394, 307] on button "Verify" at bounding box center [396, 301] width 568 height 14
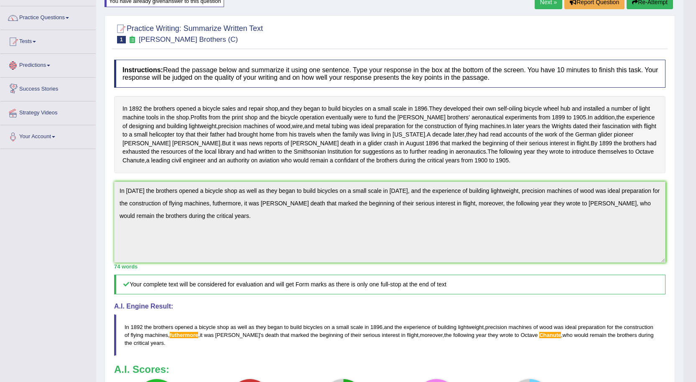
scroll to position [0, 0]
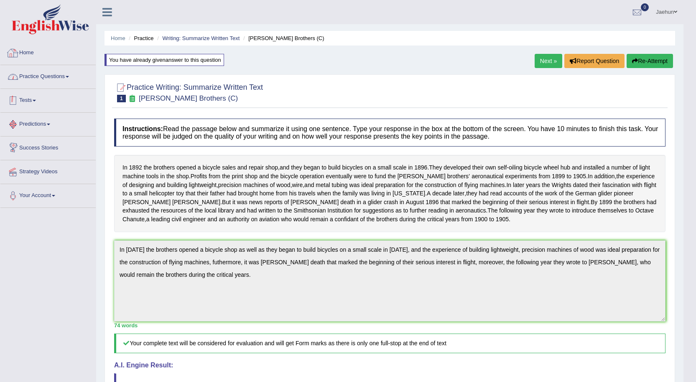
click at [66, 74] on link "Practice Questions" at bounding box center [47, 75] width 95 height 21
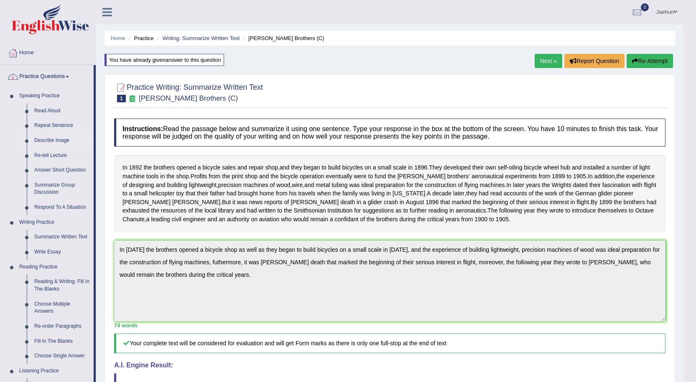
click at [60, 139] on link "Describe Image" at bounding box center [61, 140] width 63 height 15
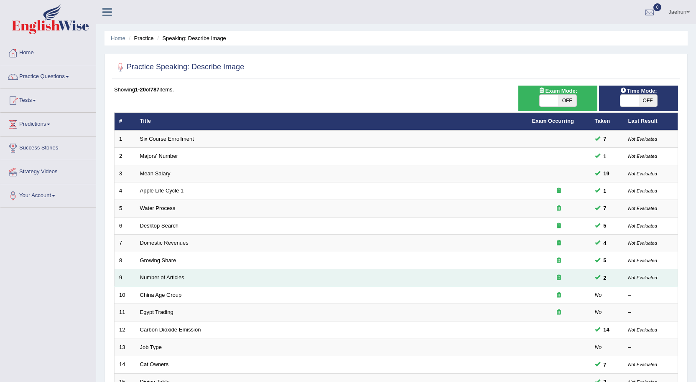
click at [668, 276] on td "Not Evaluated" at bounding box center [650, 278] width 54 height 18
